Goal: Transaction & Acquisition: Purchase product/service

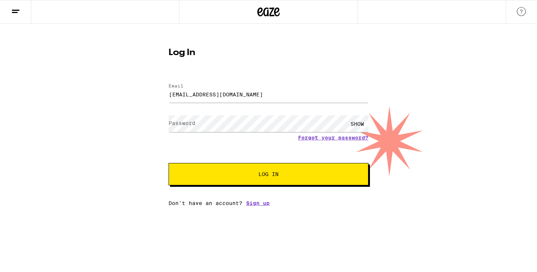
type input "[EMAIL_ADDRESS][DOMAIN_NAME]"
click at [168, 163] on button "Log In" at bounding box center [268, 174] width 200 height 22
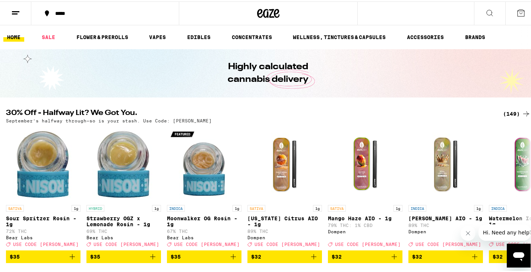
click at [57, 16] on button "*****" at bounding box center [105, 12] width 148 height 22
click at [66, 14] on div "*****" at bounding box center [108, 11] width 115 height 5
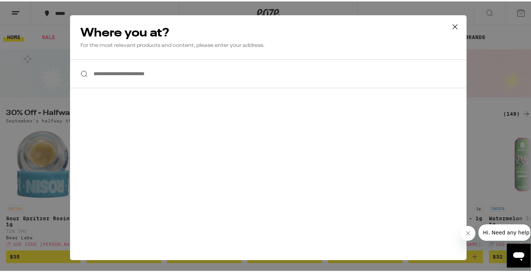
click at [122, 86] on input "**********" at bounding box center [268, 72] width 397 height 29
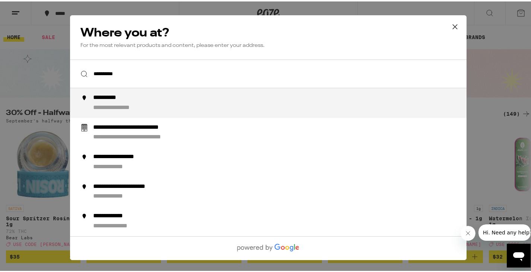
click at [127, 100] on div "**********" at bounding box center [112, 97] width 38 height 8
type input "**********"
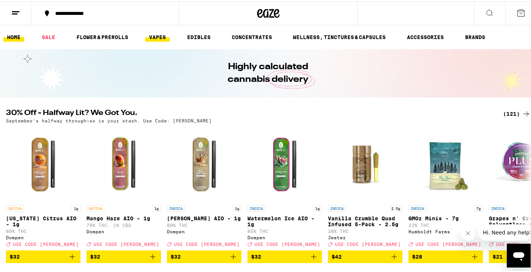
click at [165, 39] on link "VAPES" at bounding box center [157, 35] width 24 height 9
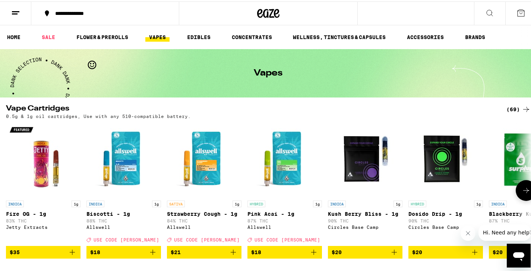
click at [42, 158] on img "Open page for Fire OG - 1g from Jetty Extracts" at bounding box center [43, 158] width 75 height 75
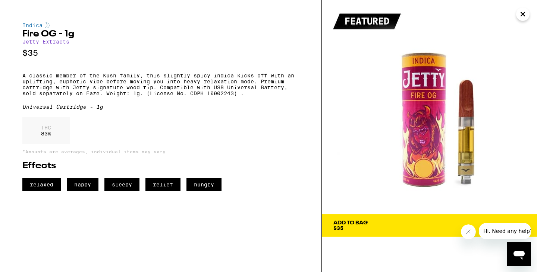
click at [522, 16] on icon "Close" at bounding box center [522, 14] width 9 height 11
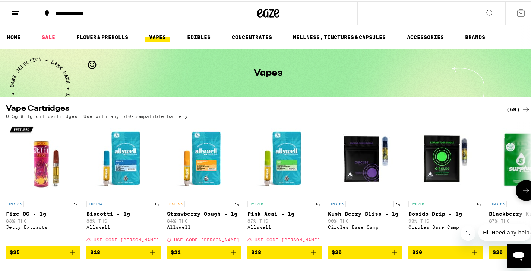
click at [286, 163] on img "Open page for Pink Acai - 1g from Allswell" at bounding box center [284, 158] width 75 height 75
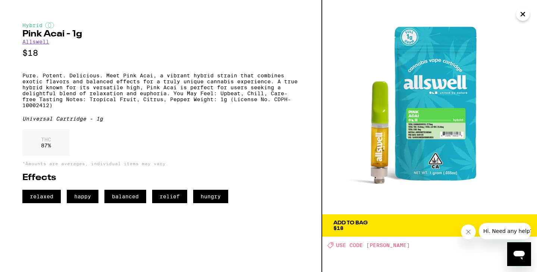
click at [524, 10] on icon "Close" at bounding box center [522, 14] width 9 height 11
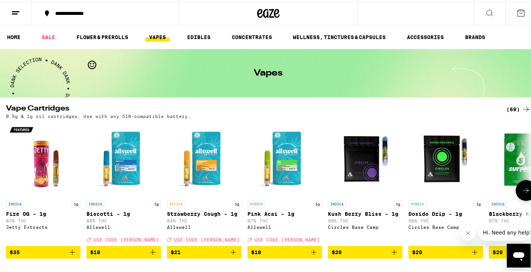
click at [202, 160] on img "Open page for Strawberry Cough - 1g from Allswell" at bounding box center [204, 158] width 75 height 75
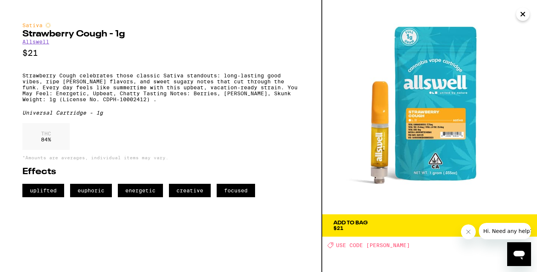
click at [378, 226] on span "Add To Bag $21" at bounding box center [429, 226] width 192 height 10
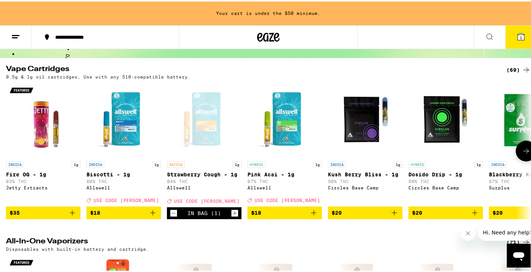
scroll to position [66, 0]
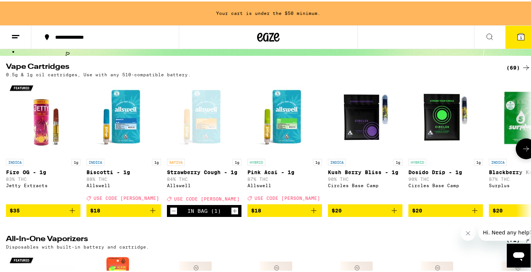
click at [438, 119] on img "Open page for Dosido Drip - 1g from Circles Base Camp" at bounding box center [445, 116] width 75 height 75
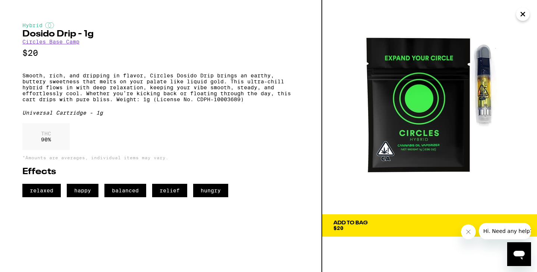
click at [524, 17] on icon "Close" at bounding box center [522, 14] width 9 height 11
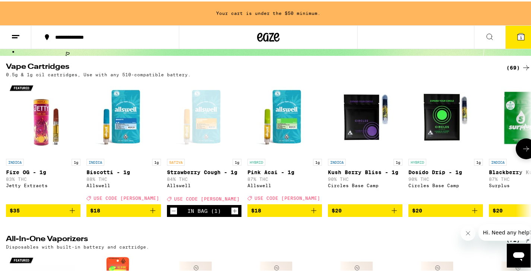
click at [290, 135] on img "Open page for Pink Acai - 1g from Allswell" at bounding box center [284, 116] width 75 height 75
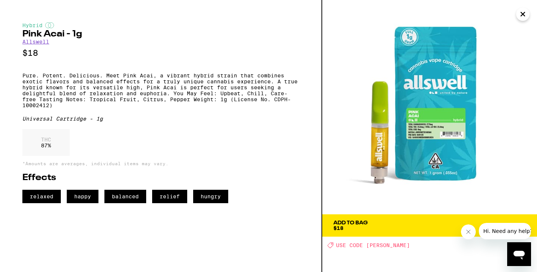
click at [527, 11] on button "Close" at bounding box center [522, 13] width 13 height 13
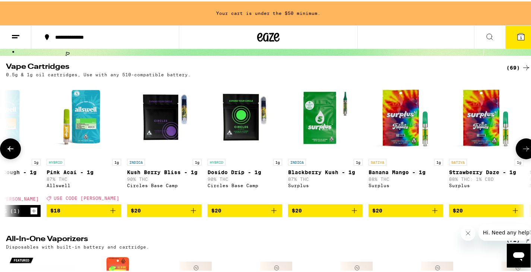
scroll to position [0, 203]
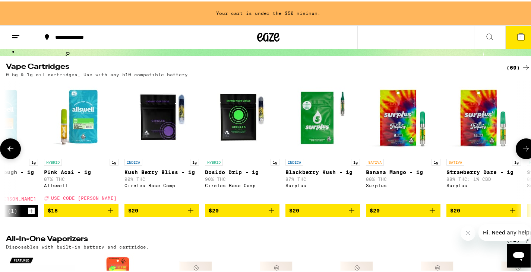
click at [243, 118] on img "Open page for Dosido Drip - 1g from Circles Base Camp" at bounding box center [242, 116] width 75 height 75
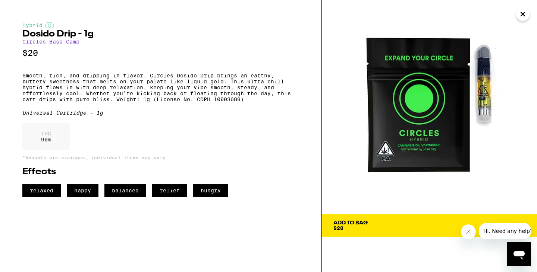
click at [524, 19] on icon "Close" at bounding box center [522, 14] width 9 height 11
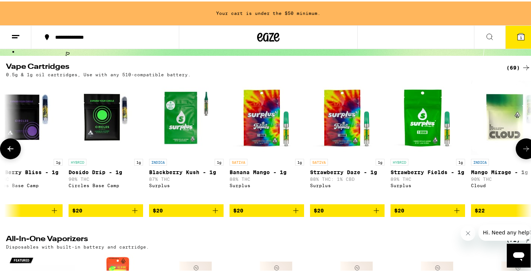
scroll to position [0, 341]
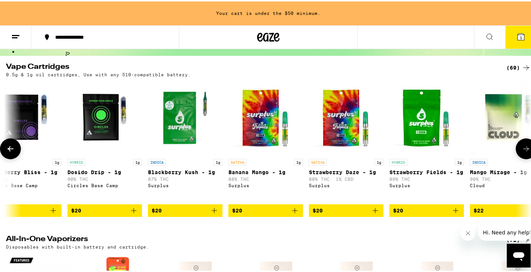
click at [340, 128] on img "Open page for Strawberry Daze - 1g from Surplus" at bounding box center [346, 116] width 75 height 75
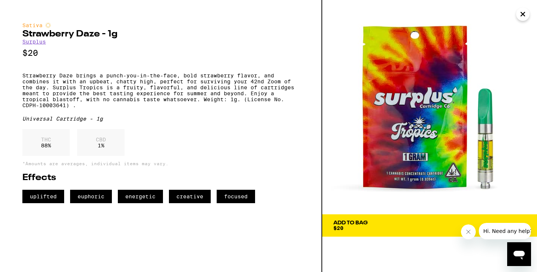
click at [369, 225] on span "Add To Bag $20" at bounding box center [429, 226] width 192 height 10
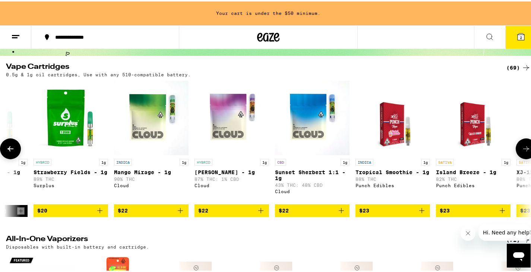
scroll to position [0, 697]
click at [218, 119] on img "Open page for Runtz - 1g from Cloud" at bounding box center [232, 116] width 75 height 75
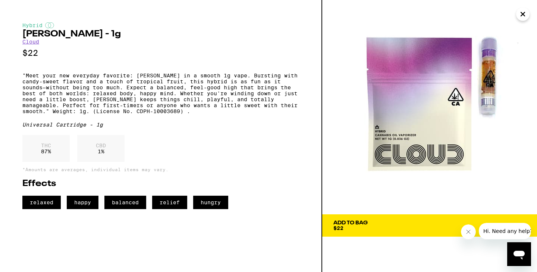
click at [517, 15] on button "Close" at bounding box center [522, 13] width 13 height 13
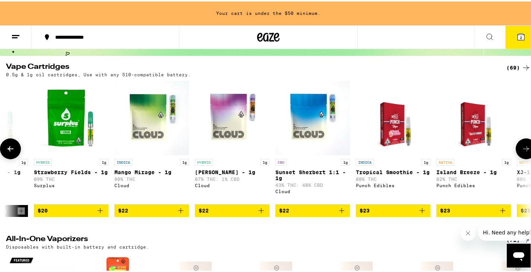
click at [154, 129] on img "Open page for Mango Mirage - 1g from Cloud" at bounding box center [151, 116] width 75 height 75
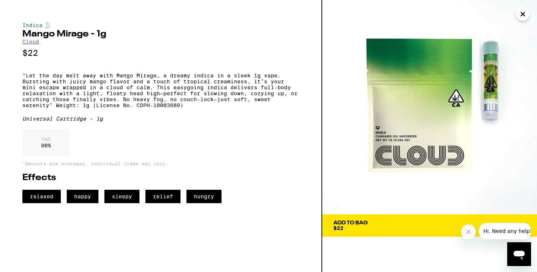
click at [524, 16] on icon "Close" at bounding box center [523, 14] width 4 height 4
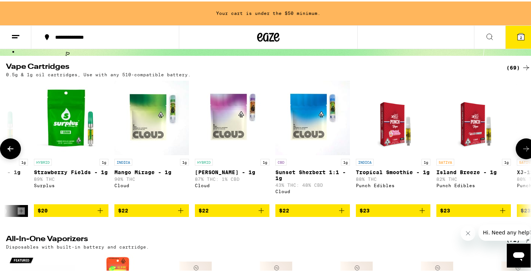
click at [65, 114] on img "Open page for Strawberry Fields - 1g from Surplus" at bounding box center [71, 116] width 75 height 75
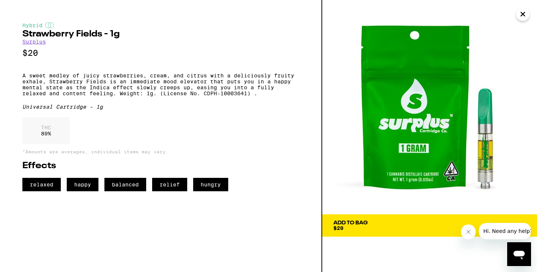
click at [524, 12] on icon "Close" at bounding box center [523, 14] width 4 height 4
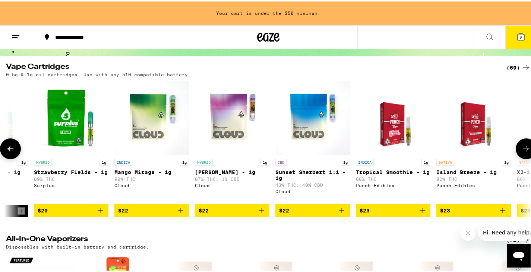
click at [323, 136] on img "Open page for Sunset Sherbert 1:1 - 1g from Cloud" at bounding box center [312, 116] width 75 height 75
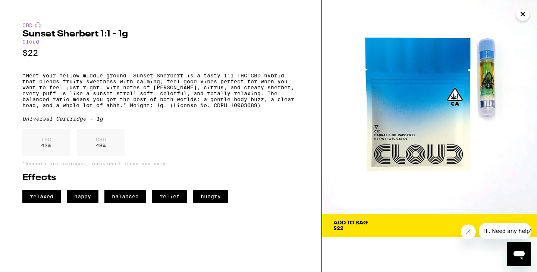
click at [525, 14] on icon "Close" at bounding box center [522, 14] width 9 height 11
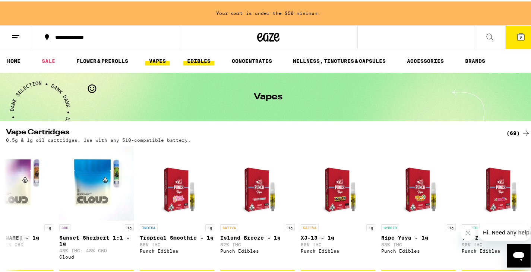
click at [194, 62] on link "EDIBLES" at bounding box center [198, 59] width 31 height 9
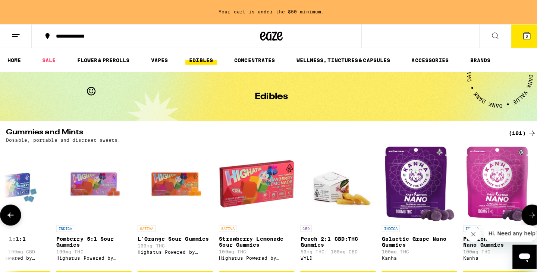
scroll to position [0, 3207]
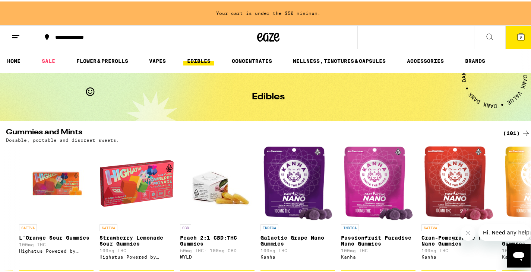
click at [475, 33] on button at bounding box center [489, 35] width 31 height 23
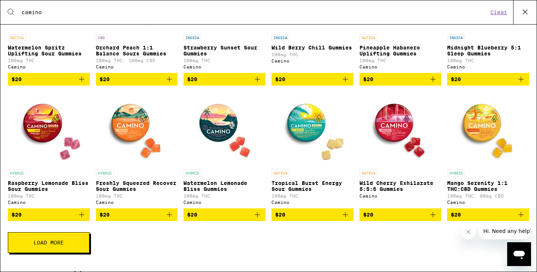
scroll to position [200, 0]
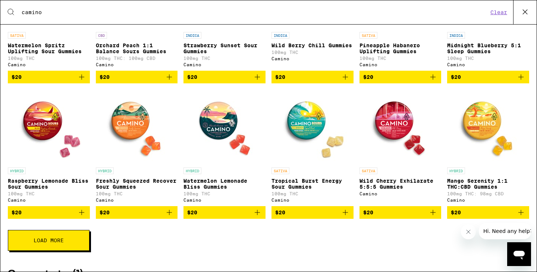
type input "camino"
click at [79, 215] on icon "Add to bag" at bounding box center [81, 212] width 5 height 5
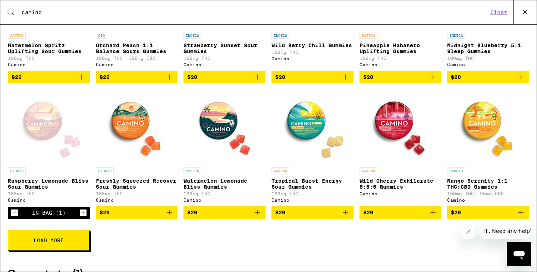
click at [80, 218] on icon "Increment" at bounding box center [83, 213] width 7 height 9
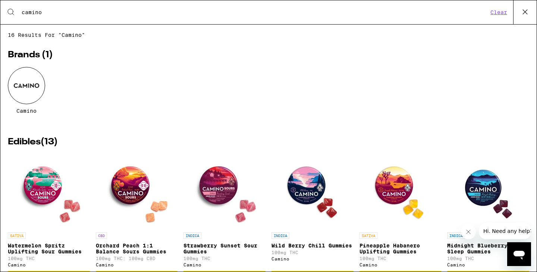
click at [525, 11] on icon at bounding box center [524, 11] width 11 height 11
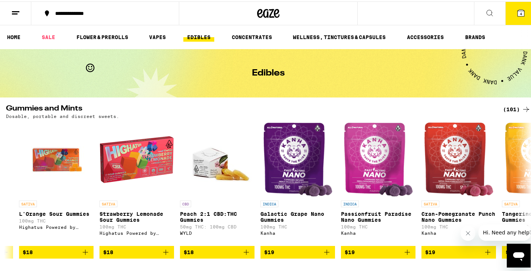
click at [509, 13] on button "4" at bounding box center [520, 11] width 31 height 23
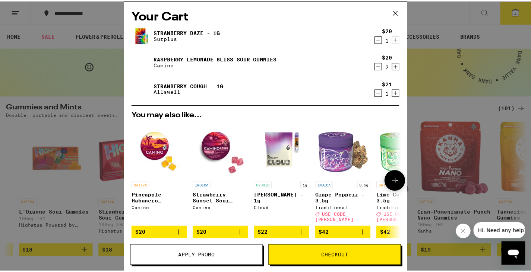
scroll to position [98, 0]
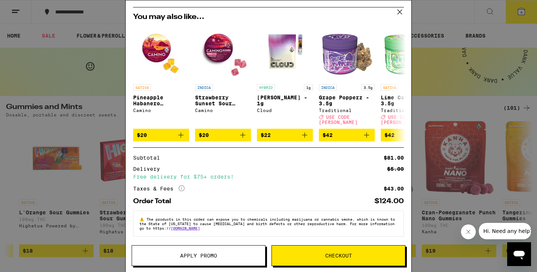
click at [332, 260] on button "Checkout" at bounding box center [338, 256] width 134 height 21
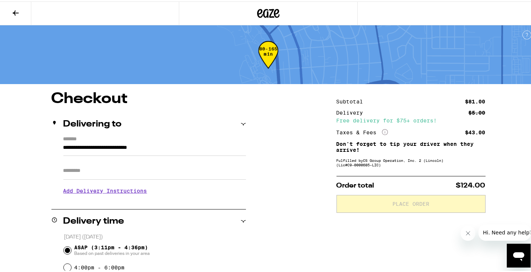
click at [166, 175] on input "Apt/Suite" at bounding box center [154, 170] width 183 height 18
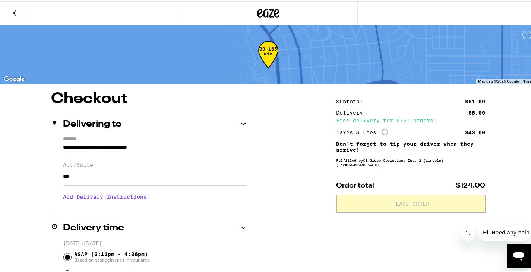
type input "***"
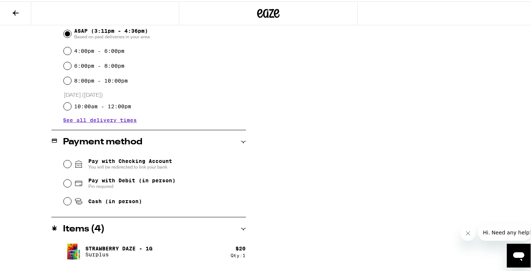
scroll to position [224, 0]
click at [63, 183] on fieldset "Pay with Checking Account You will be redirected to link your bank Pay with Deb…" at bounding box center [154, 180] width 183 height 56
click at [64, 184] on input "Pay with Debit (in person) Pin required" at bounding box center [67, 181] width 7 height 7
radio input "true"
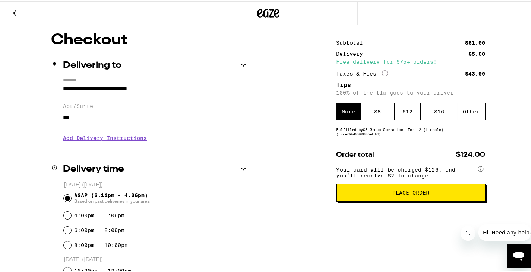
scroll to position [60, 0]
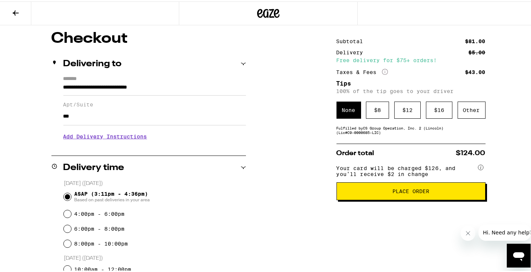
click at [407, 198] on button "Place Order" at bounding box center [411, 190] width 149 height 18
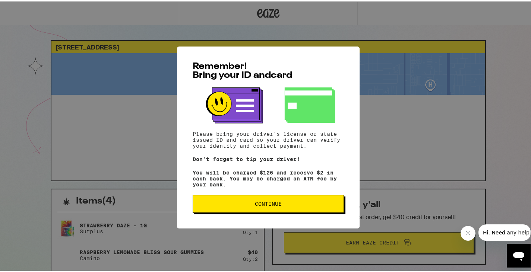
click at [301, 205] on span "Continue" at bounding box center [268, 202] width 139 height 5
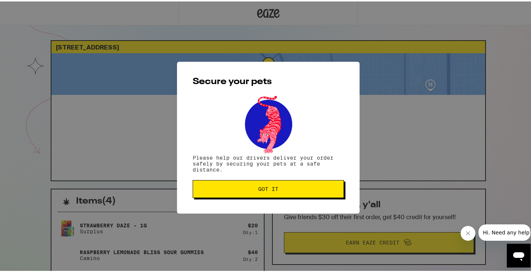
click at [287, 193] on button "Got it" at bounding box center [268, 188] width 151 height 18
